Goal: Task Accomplishment & Management: Complete application form

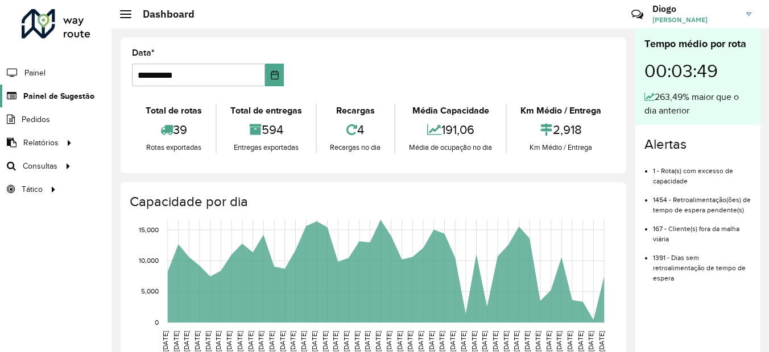
click at [76, 100] on span "Painel de Sugestão" at bounding box center [58, 96] width 71 height 12
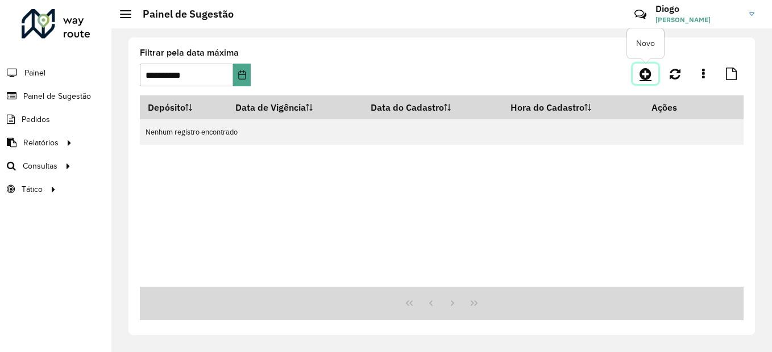
click at [638, 76] on link at bounding box center [646, 74] width 26 height 20
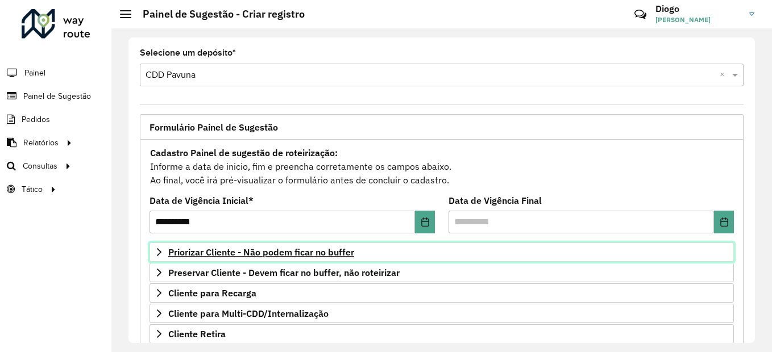
click at [287, 255] on span "Priorizar Cliente - Não podem ficar no buffer" at bounding box center [261, 252] width 186 height 9
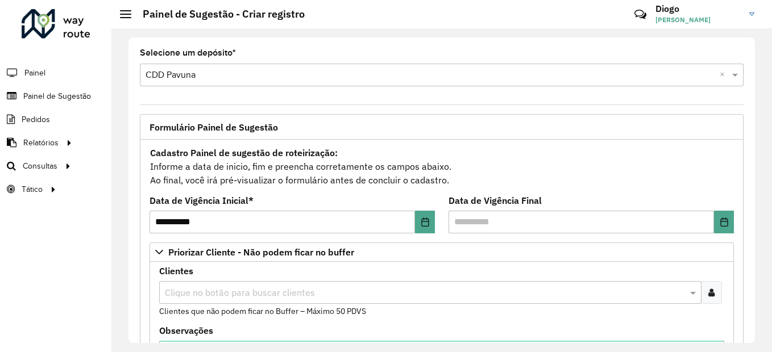
click at [711, 291] on icon at bounding box center [711, 292] width 6 height 9
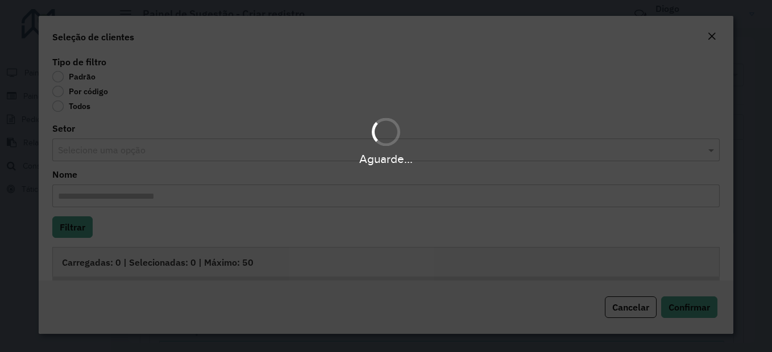
click at [55, 90] on div "Aguarde..." at bounding box center [386, 176] width 772 height 352
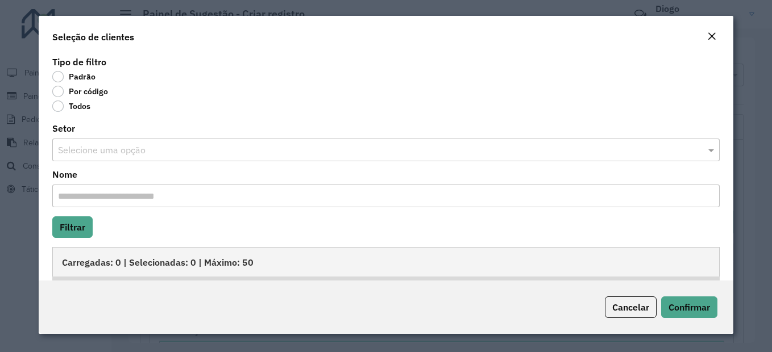
click at [59, 90] on label "Por código" at bounding box center [80, 91] width 56 height 11
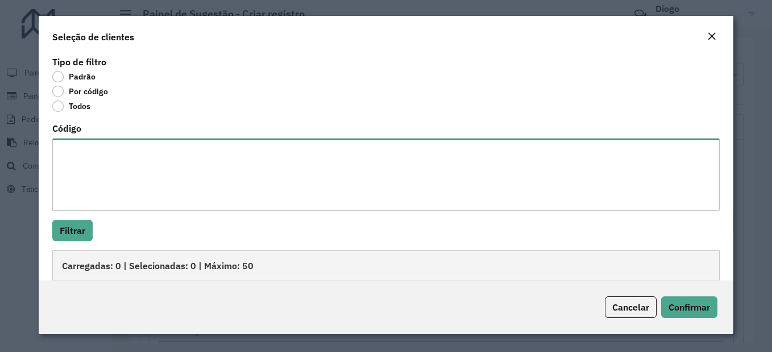
click at [105, 164] on textarea "Código" at bounding box center [385, 175] width 667 height 72
paste textarea "**** **** **** ***** ***** ***** **** ***** ***** ***** ***** ***** ***** *****…"
type textarea "**** **** **** ***** ***** ***** **** ***** ***** ***** ***** ***** ***** *****…"
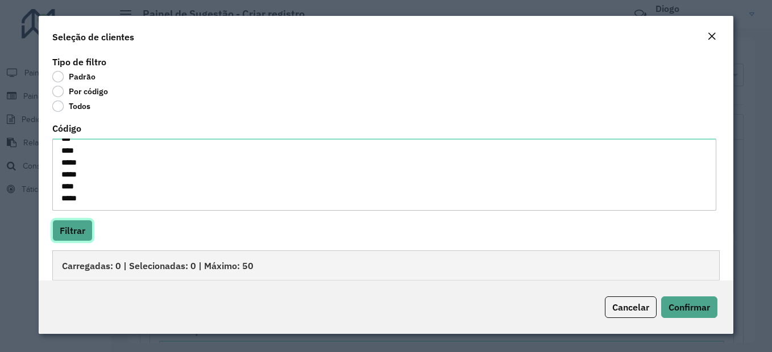
click at [75, 231] on button "Filtrar" at bounding box center [72, 231] width 40 height 22
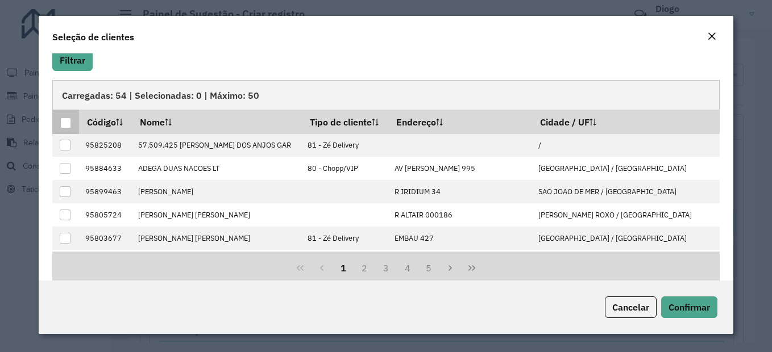
click at [67, 128] on div at bounding box center [65, 123] width 11 height 11
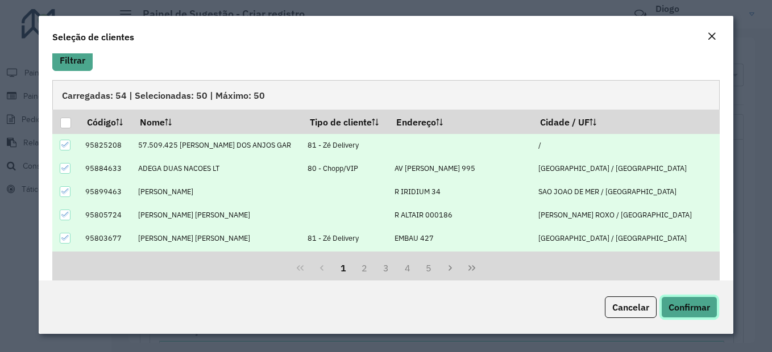
click at [692, 317] on button "Confirmar" at bounding box center [689, 308] width 56 height 22
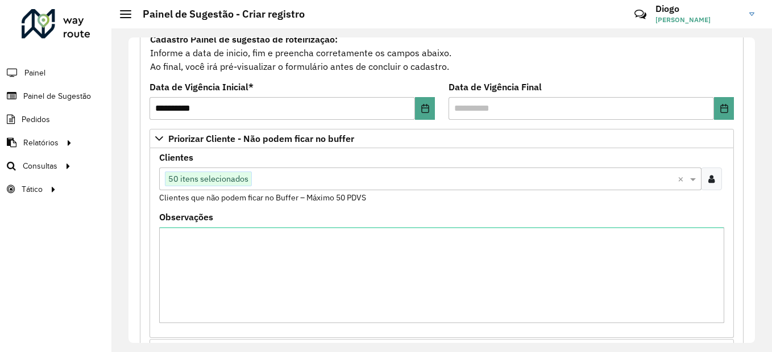
scroll to position [341, 0]
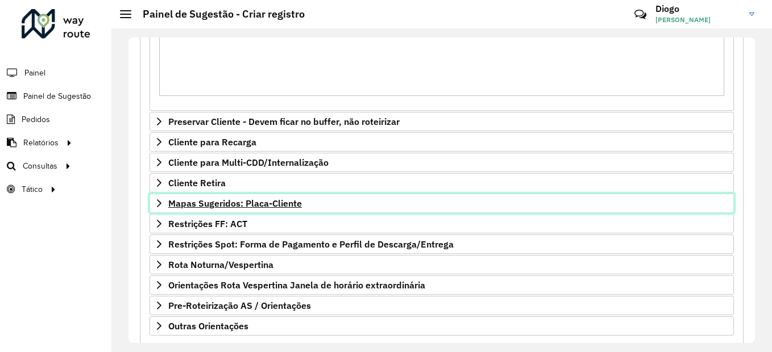
click at [234, 209] on link "Mapas Sugeridos: Placa-Cliente" at bounding box center [442, 203] width 584 height 19
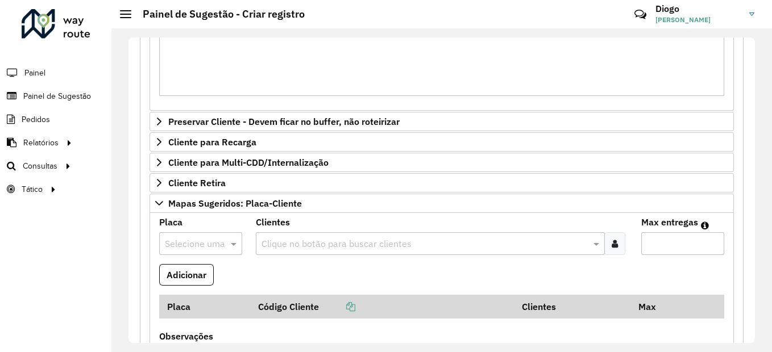
click at [298, 246] on input "text" at bounding box center [425, 245] width 333 height 14
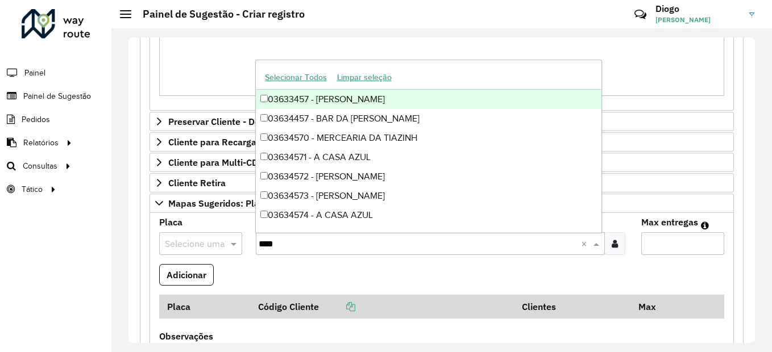
type input "*****"
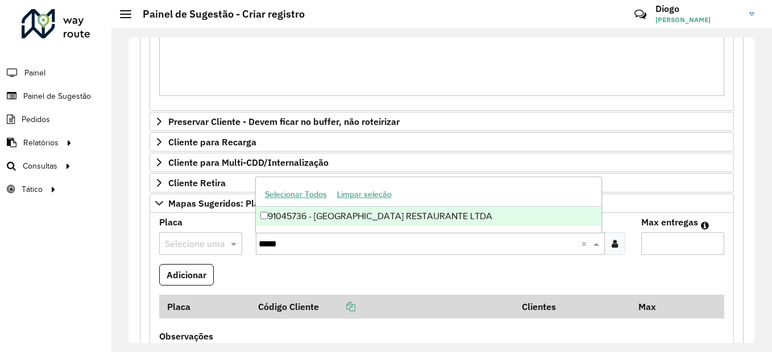
click at [467, 225] on div "91045736 - [GEOGRAPHIC_DATA] RESTAURANTE LTDA" at bounding box center [429, 216] width 346 height 19
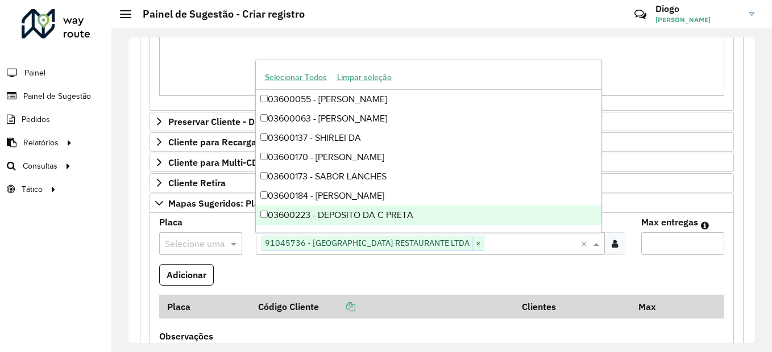
click at [678, 251] on input "Max entregas" at bounding box center [682, 244] width 83 height 23
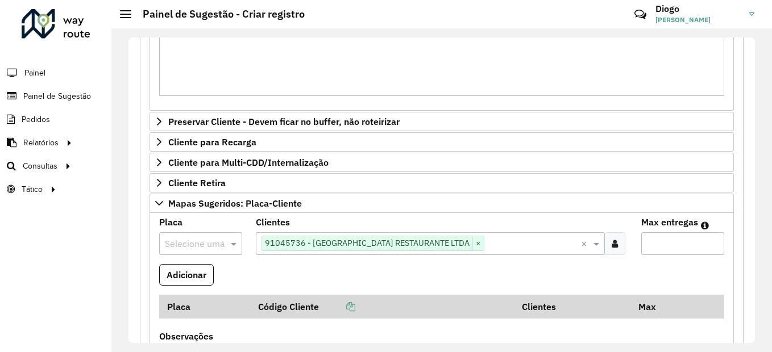
type input "*"
click at [196, 246] on input "text" at bounding box center [189, 245] width 49 height 14
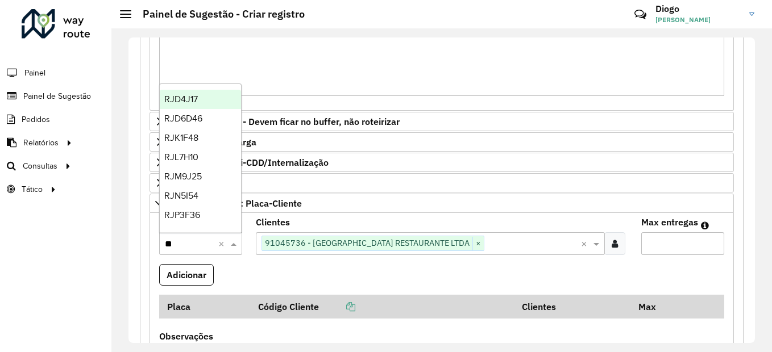
type input "***"
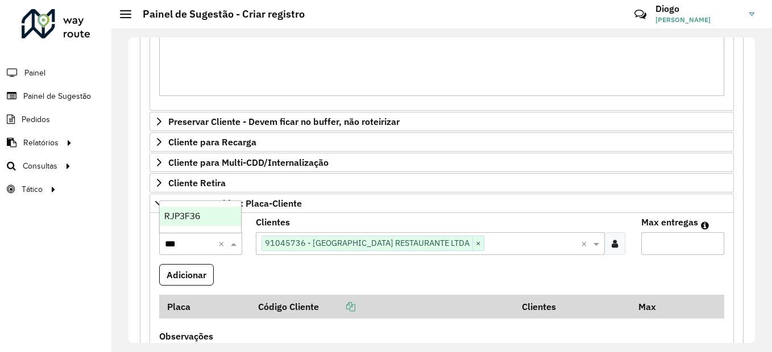
click at [193, 217] on span "RJP3F36" at bounding box center [182, 216] width 36 height 10
click at [190, 270] on button "Adicionar" at bounding box center [186, 275] width 55 height 22
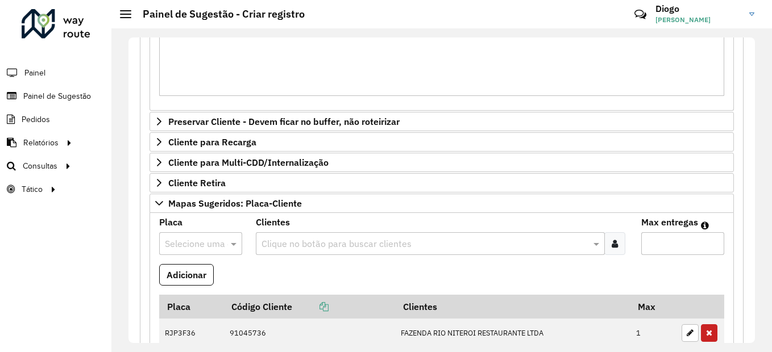
click at [206, 240] on input "text" at bounding box center [189, 245] width 49 height 14
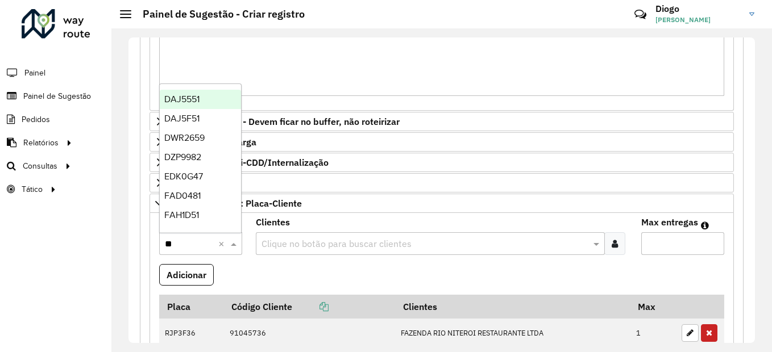
type input "***"
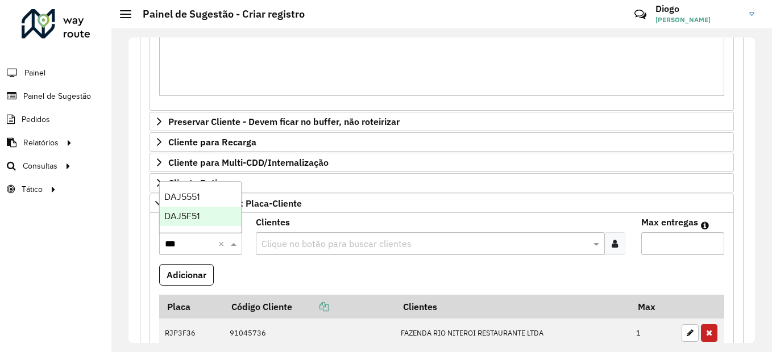
click at [199, 221] on span "DAJ5F51" at bounding box center [181, 216] width 35 height 10
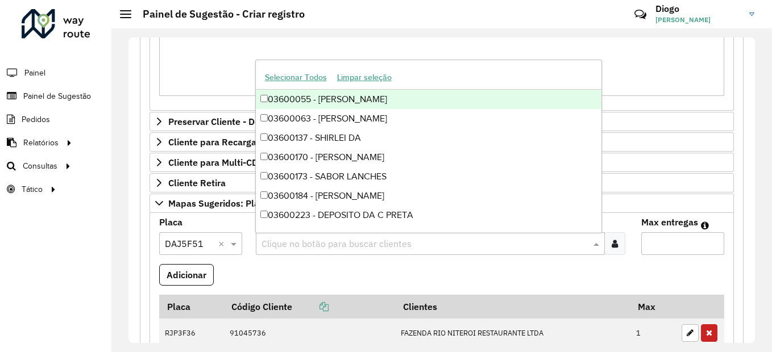
click at [356, 234] on div "Clique no botão para buscar clientes" at bounding box center [431, 244] width 350 height 23
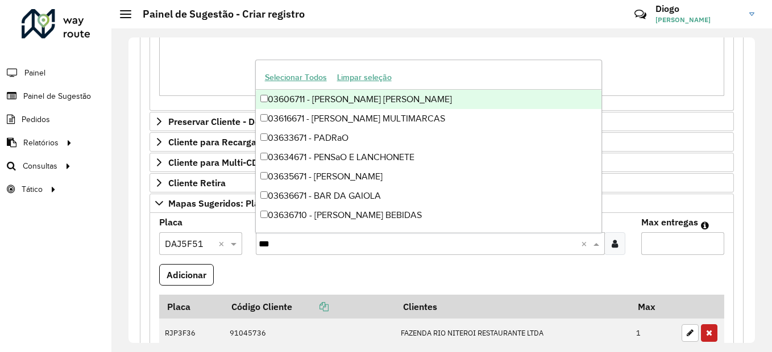
type input "****"
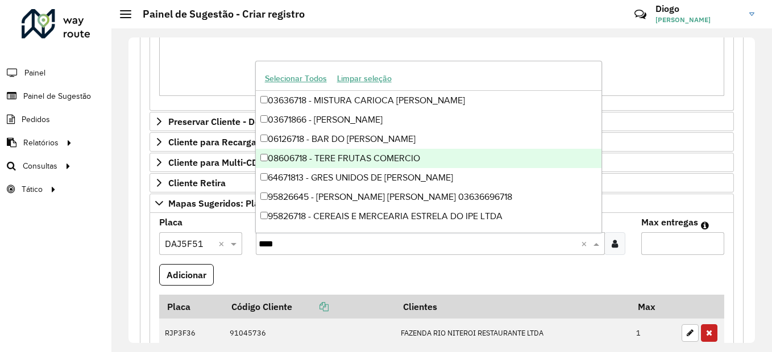
click at [325, 157] on div "08606718 - TERE FRUTAS COMERCIO" at bounding box center [429, 158] width 346 height 19
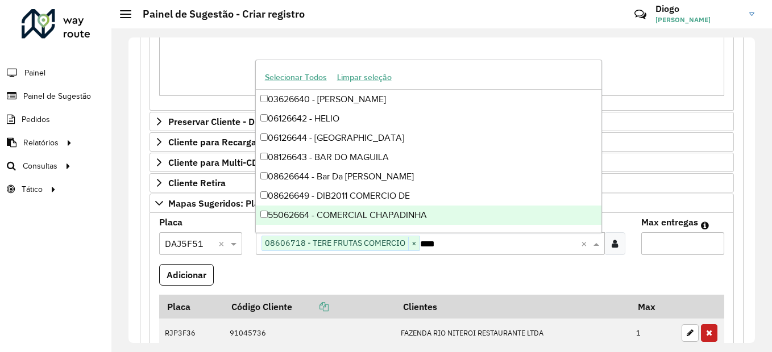
type input "*****"
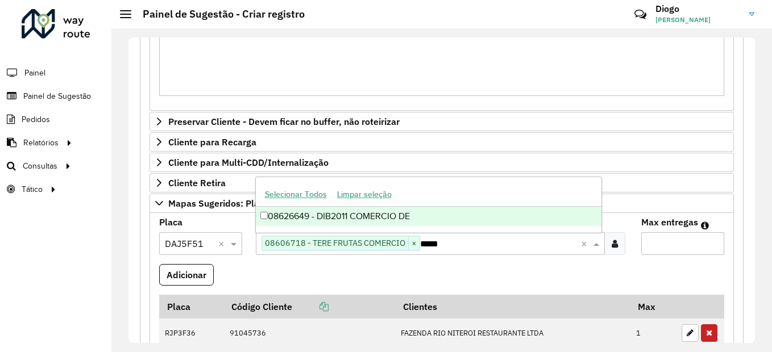
click at [429, 212] on div "08626649 - DIB2011 COMERCIO DE" at bounding box center [429, 216] width 346 height 19
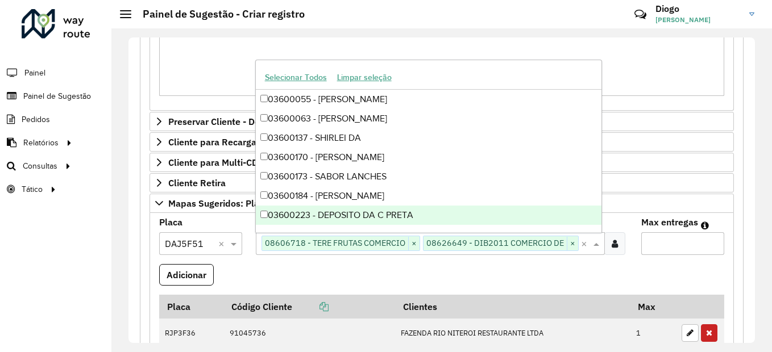
click at [681, 242] on input "Max entregas" at bounding box center [682, 244] width 83 height 23
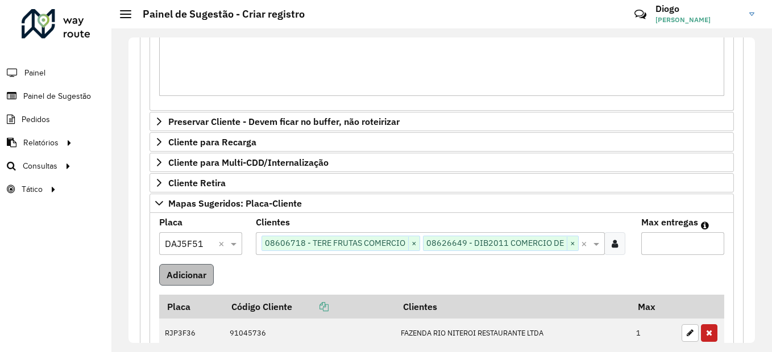
type input "*"
click at [186, 275] on button "Adicionar" at bounding box center [186, 275] width 55 height 22
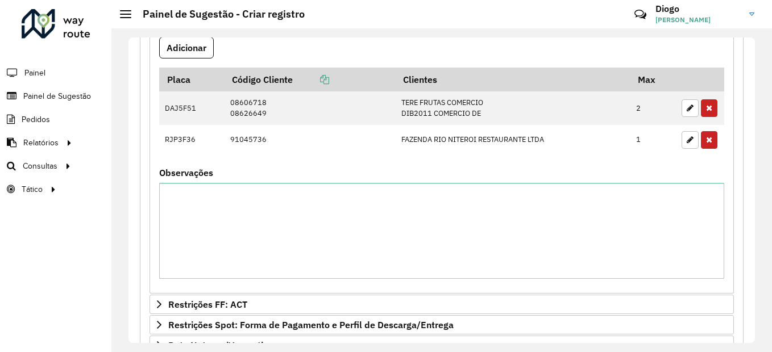
scroll to position [712, 0]
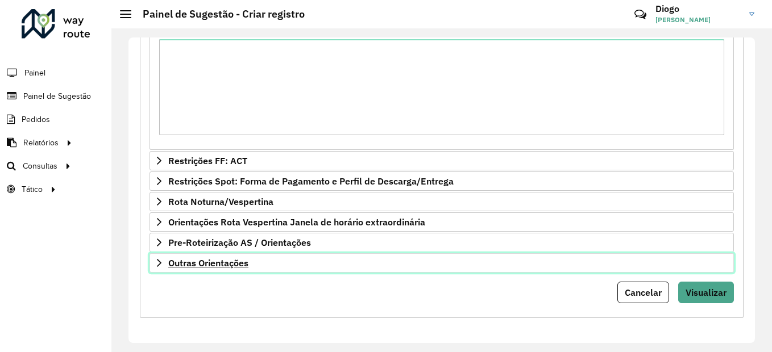
click at [206, 271] on link "Outras Orientações" at bounding box center [442, 263] width 584 height 19
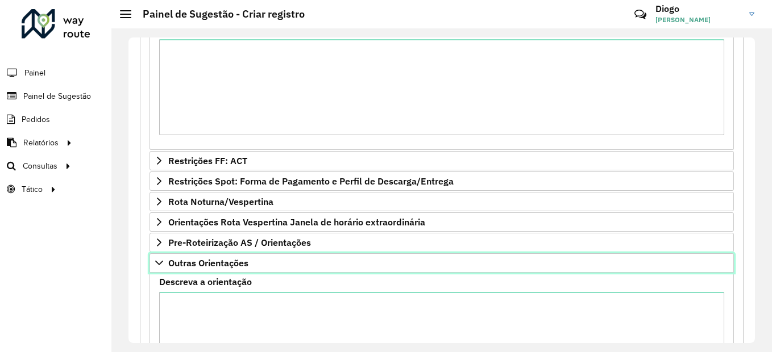
scroll to position [542, 0]
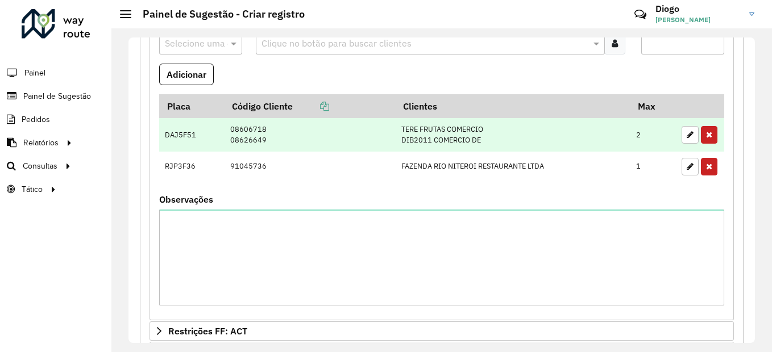
click at [178, 138] on td "DAJ5F51" at bounding box center [191, 135] width 65 height 34
copy td "DAJ5F51"
drag, startPoint x: 246, startPoint y: 129, endPoint x: 264, endPoint y: 131, distance: 18.8
click at [267, 131] on td "08606718 08626649" at bounding box center [310, 135] width 171 height 34
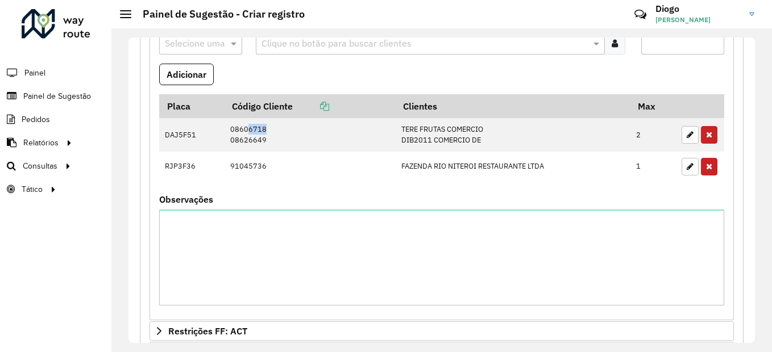
copy td "6718"
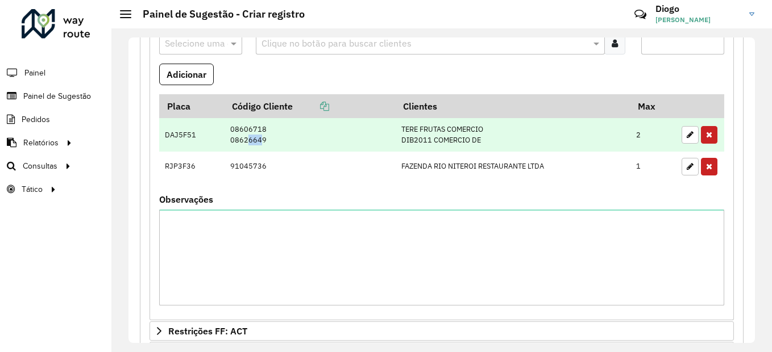
drag, startPoint x: 243, startPoint y: 140, endPoint x: 256, endPoint y: 141, distance: 13.1
click at [256, 141] on td "08606718 08626649" at bounding box center [310, 135] width 171 height 34
drag, startPoint x: 268, startPoint y: 139, endPoint x: 241, endPoint y: 140, distance: 27.3
click at [241, 140] on td "08606718 08626649" at bounding box center [310, 135] width 171 height 34
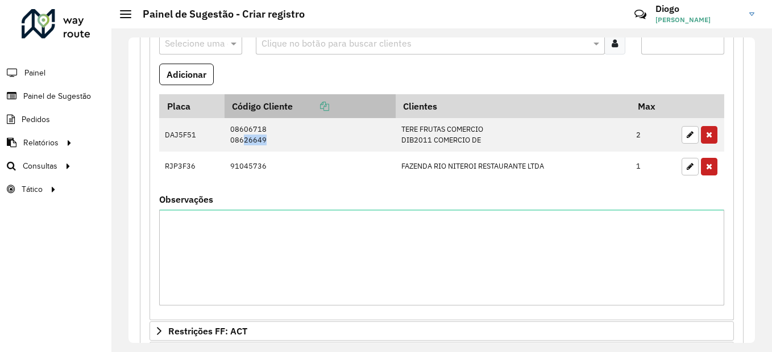
copy td "26649"
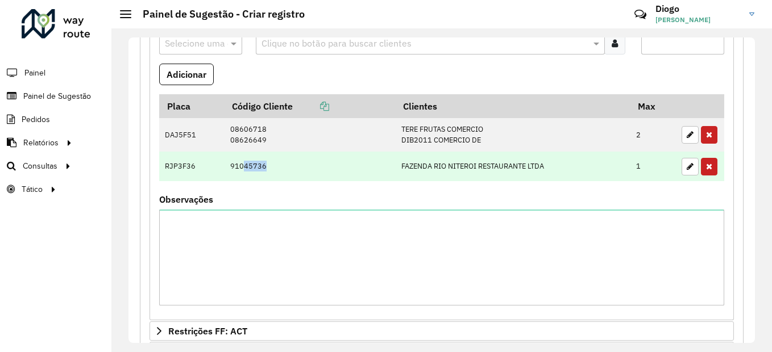
drag, startPoint x: 240, startPoint y: 165, endPoint x: 262, endPoint y: 165, distance: 22.2
click at [262, 165] on td "91045736" at bounding box center [310, 167] width 171 height 30
copy td "45736"
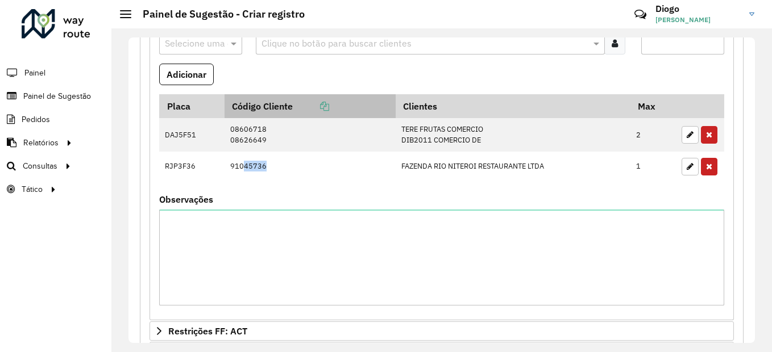
copy td "45736"
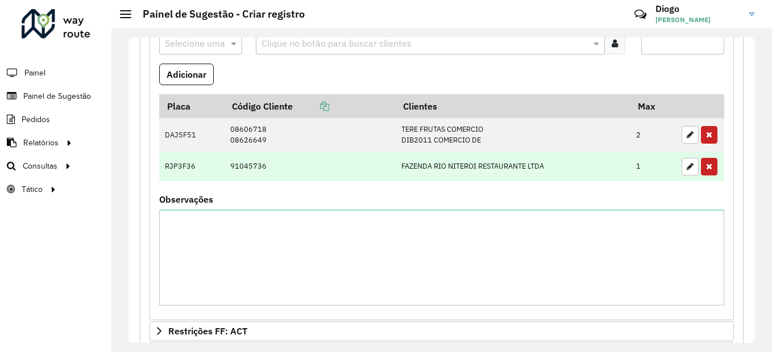
click at [440, 165] on td "FAZENDA RIO NITEROI RESTAURANTE LTDA" at bounding box center [513, 167] width 235 height 30
copy td "FAZENDA RIO NITEROI RESTAURANTE LTDA"
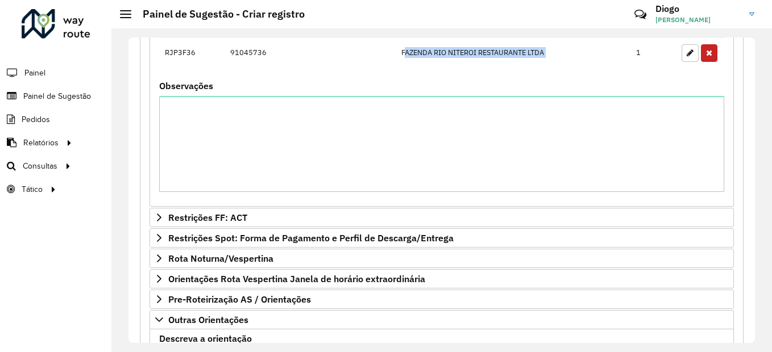
scroll to position [842, 0]
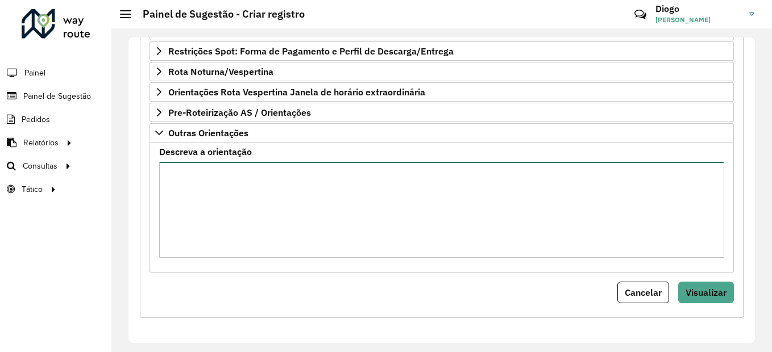
click at [238, 213] on textarea "Descreva a orientação" at bounding box center [441, 210] width 565 height 96
paste textarea "**********"
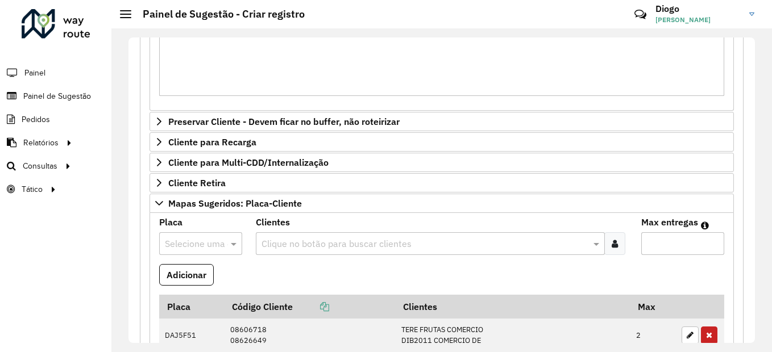
scroll to position [455, 0]
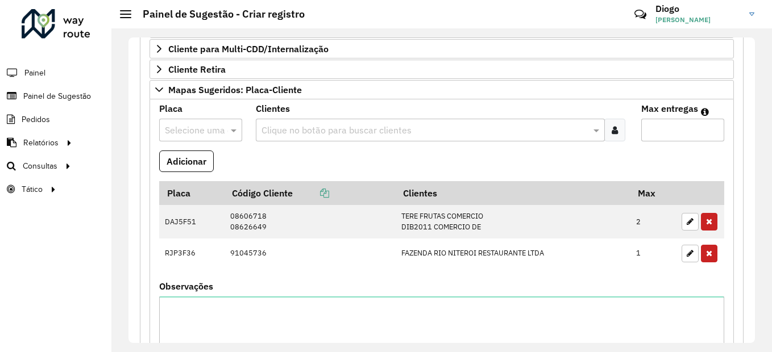
type textarea "**********"
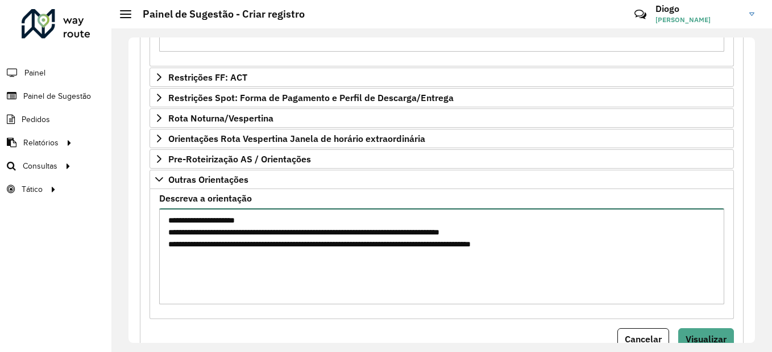
scroll to position [842, 0]
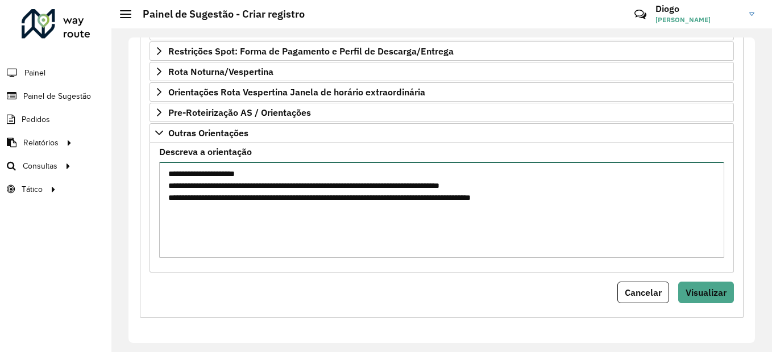
drag, startPoint x: 620, startPoint y: 204, endPoint x: 157, endPoint y: 172, distance: 463.3
click at [157, 172] on formly-field "**********" at bounding box center [441, 207] width 579 height 119
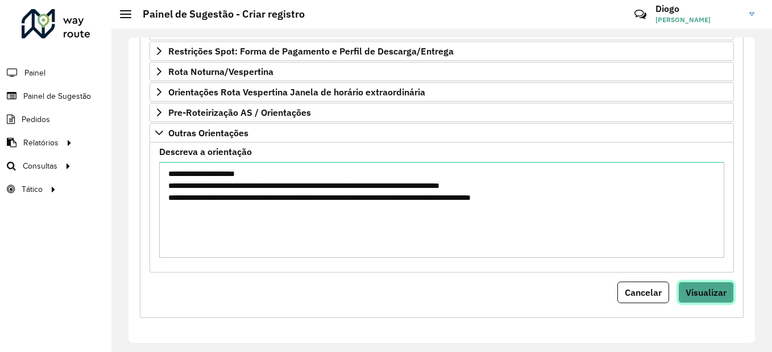
click at [699, 296] on span "Visualizar" at bounding box center [706, 292] width 41 height 11
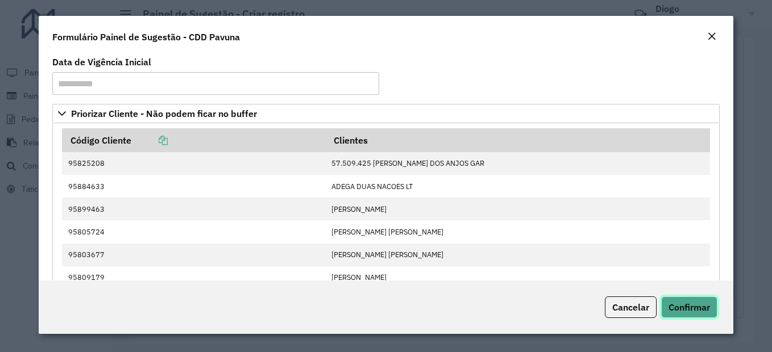
click at [691, 310] on span "Confirmar" at bounding box center [689, 307] width 41 height 11
